Goal: Information Seeking & Learning: Find specific fact

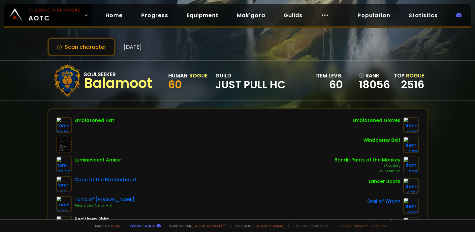
scroll to position [5, 0]
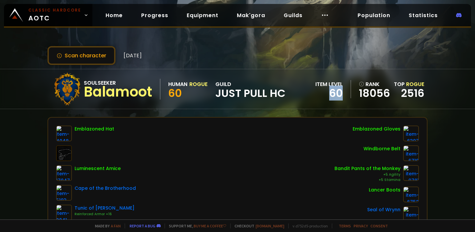
drag, startPoint x: 331, startPoint y: 90, endPoint x: 346, endPoint y: 91, distance: 15.2
click at [346, 91] on div "item level 60" at bounding box center [333, 89] width 36 height 18
click at [339, 91] on div "60" at bounding box center [328, 93] width 27 height 10
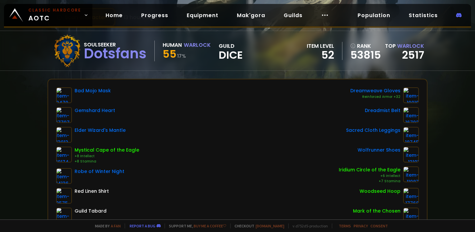
scroll to position [10, 0]
